Goal: Information Seeking & Learning: Learn about a topic

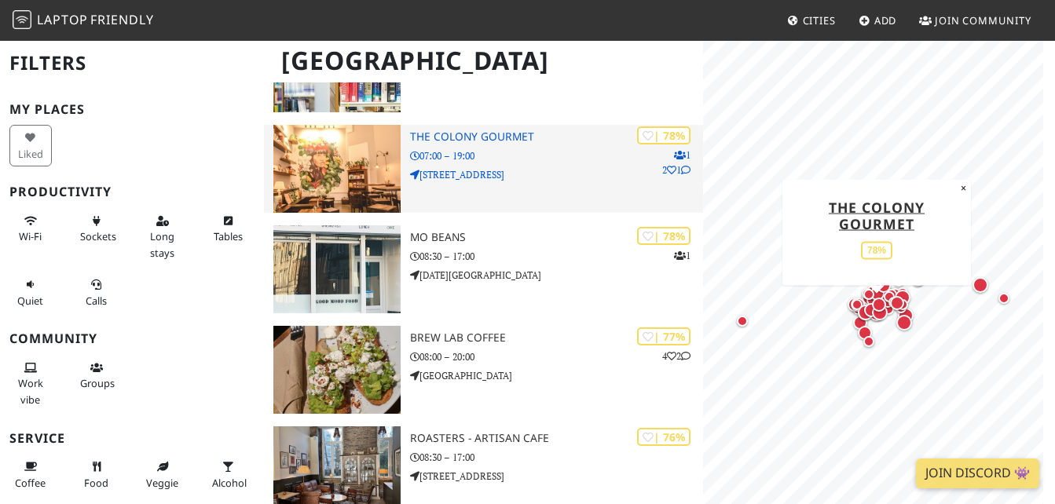
scroll to position [1578, 0]
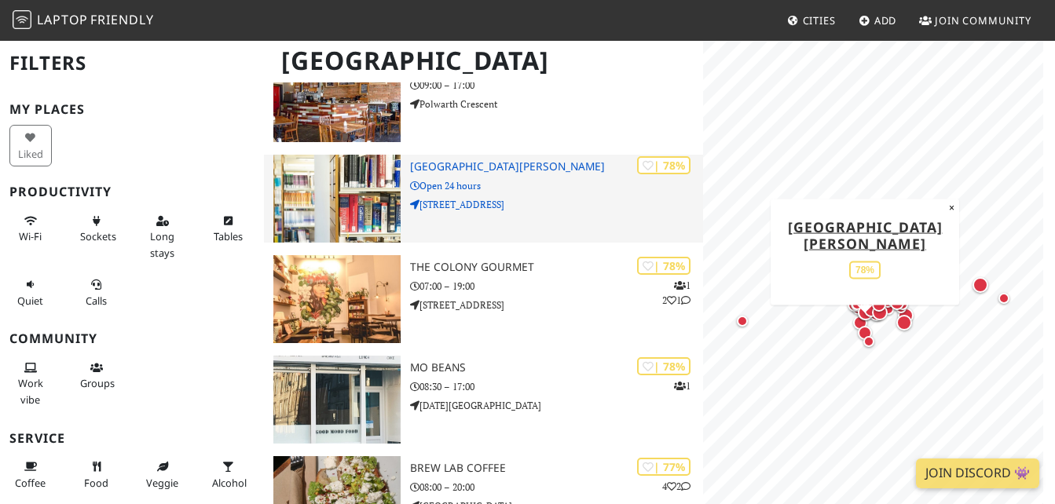
click at [516, 159] on div "| 78% [GEOGRAPHIC_DATA][PERSON_NAME] Open 24 hours [STREET_ADDRESS]" at bounding box center [556, 199] width 293 height 88
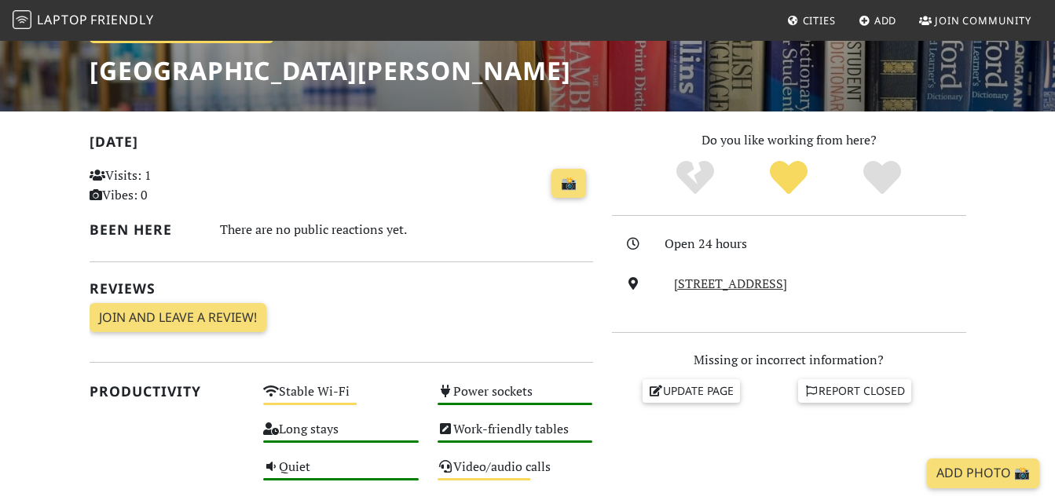
scroll to position [261, 0]
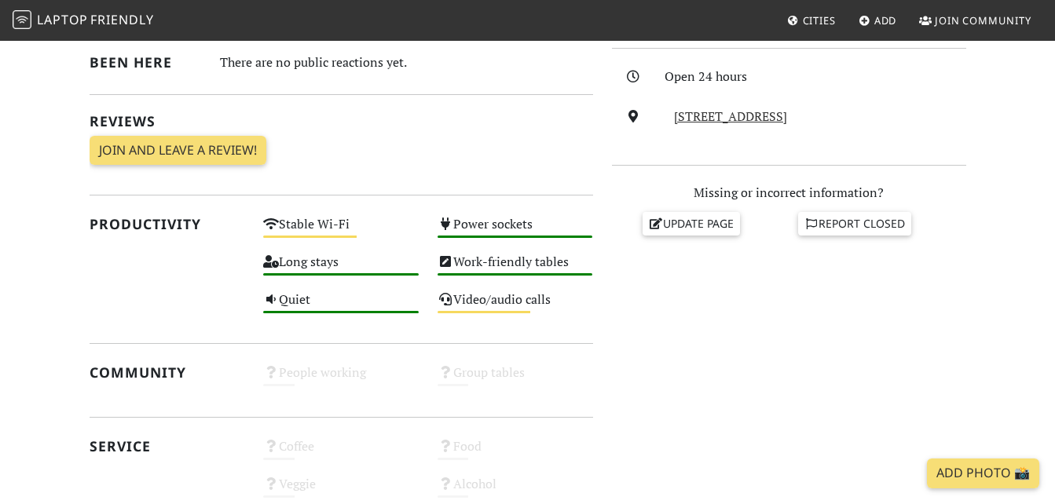
click at [516, 159] on div "[DATE] Visits: 1 Vibes: 0 📸 Been here There are no public reactions yet. Review…" at bounding box center [342, 70] width 504 height 215
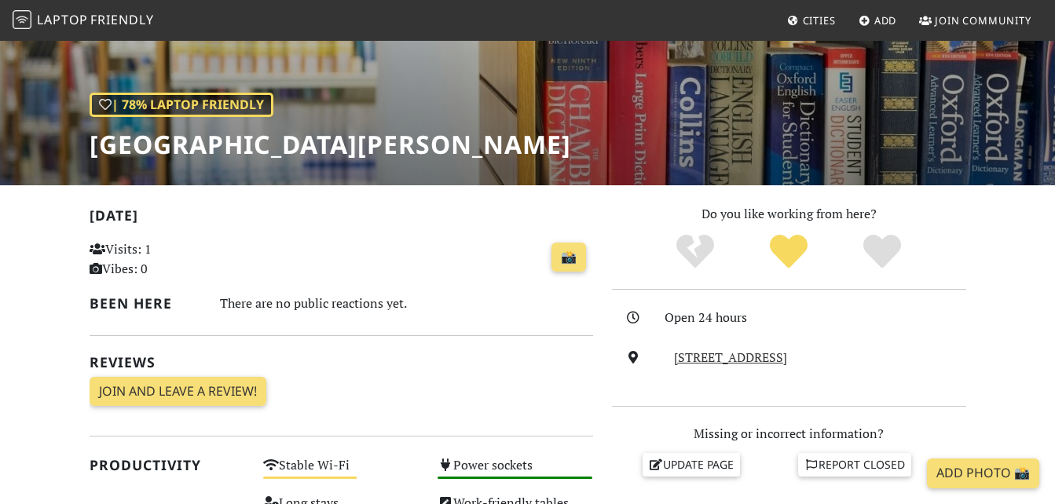
scroll to position [214, 0]
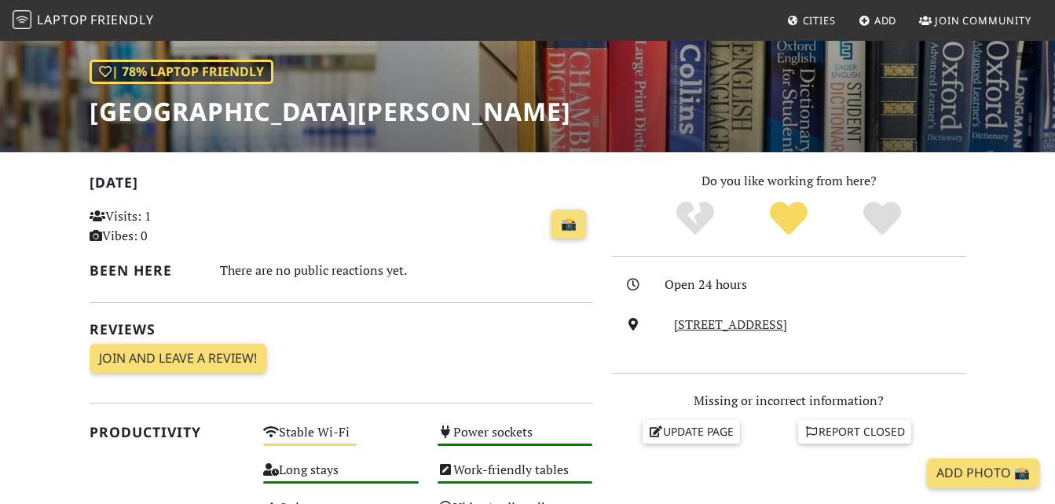
drag, startPoint x: 690, startPoint y: 392, endPoint x: 515, endPoint y: 339, distance: 182.2
click at [515, 339] on div "[DATE] Visits: 1 Vibes: 0 📸 Been here There are no public reactions yet. Review…" at bounding box center [342, 278] width 504 height 215
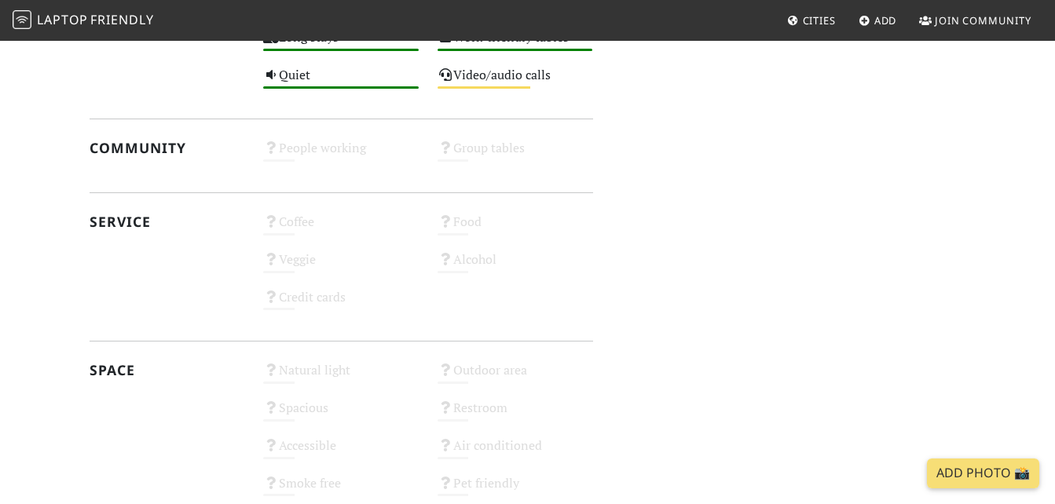
scroll to position [912, 0]
